Goal: Task Accomplishment & Management: Use online tool/utility

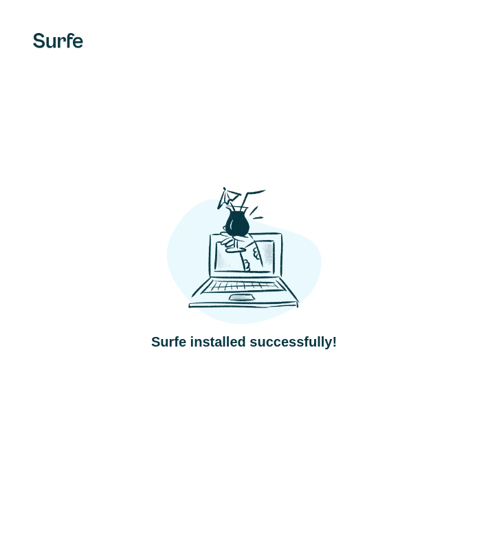
click at [213, 245] on img at bounding box center [243, 256] width 155 height 144
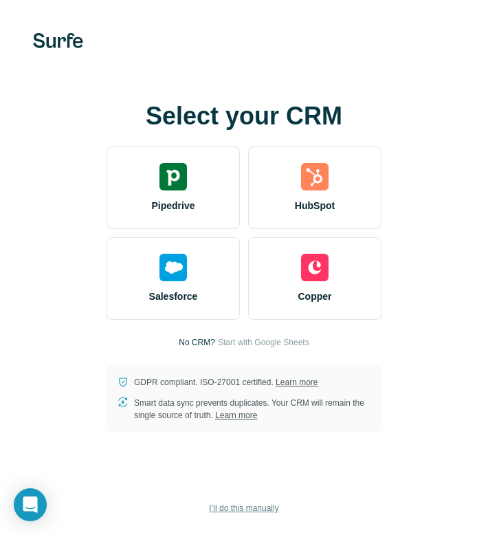
click at [228, 514] on span "I’ll do this manually" at bounding box center [243, 508] width 69 height 12
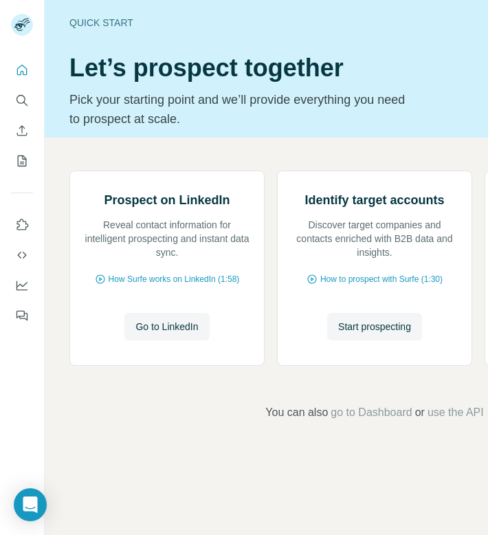
scroll to position [27, 0]
click at [157, 340] on button "Go to LinkedIn" at bounding box center [166, 326] width 85 height 27
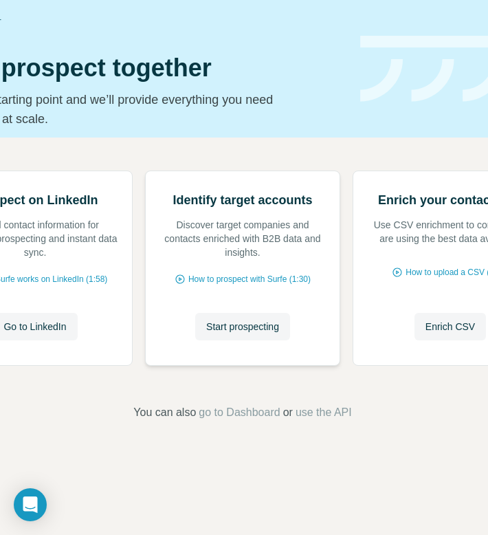
scroll to position [0, 0]
